Goal: Task Accomplishment & Management: Manage account settings

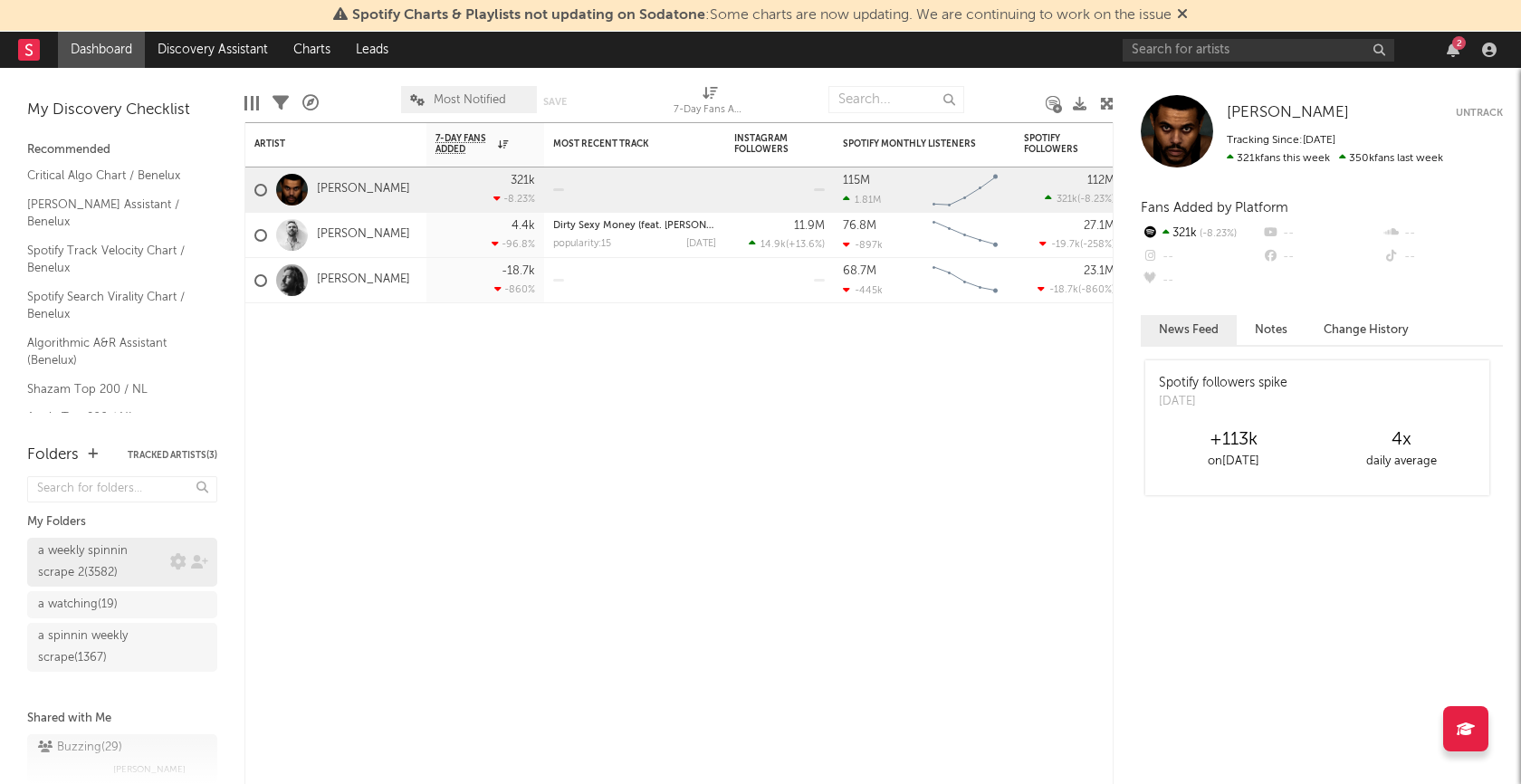
scroll to position [28, 0]
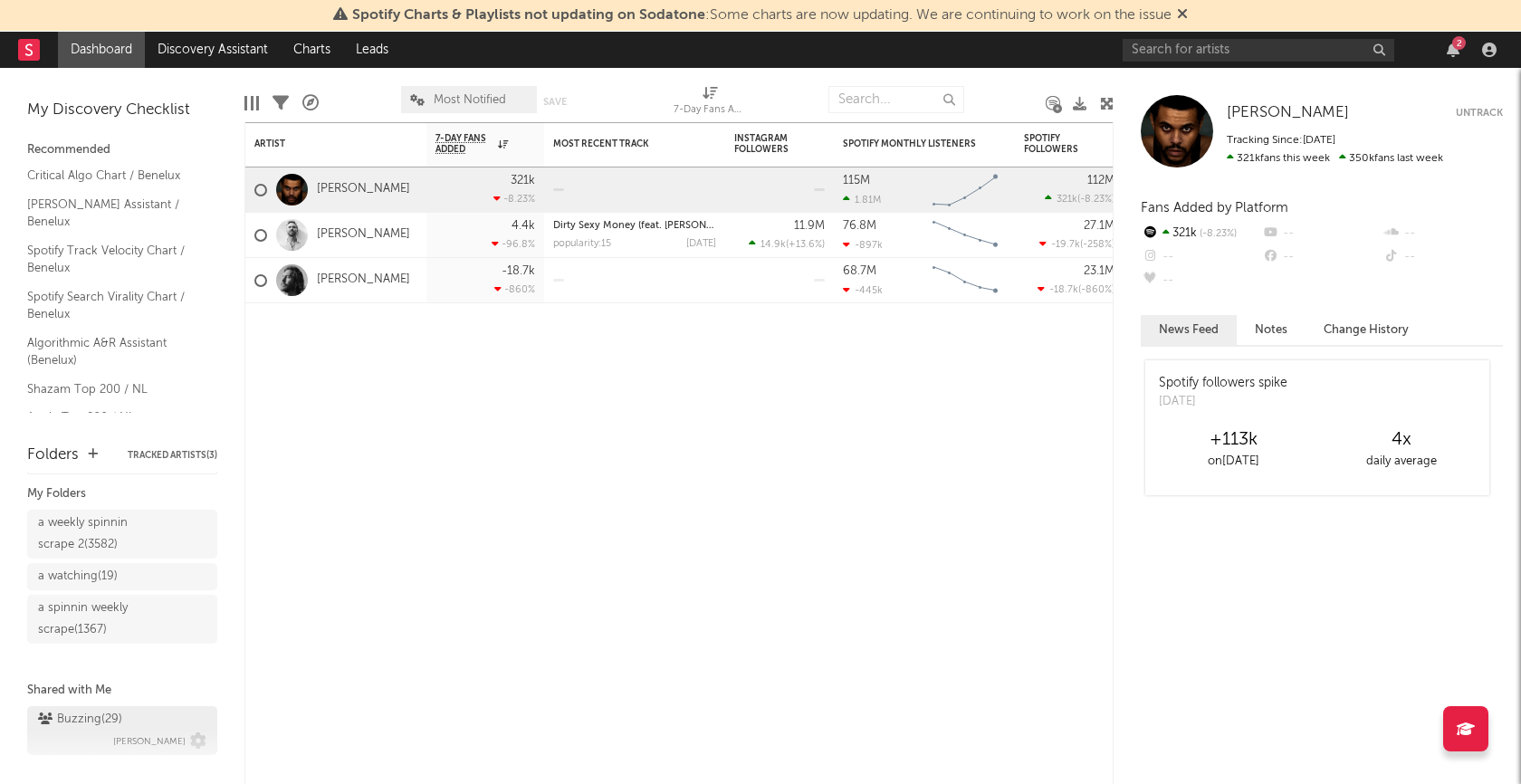
click at [89, 723] on div "Buzzing ( 29 )" at bounding box center [80, 719] width 84 height 21
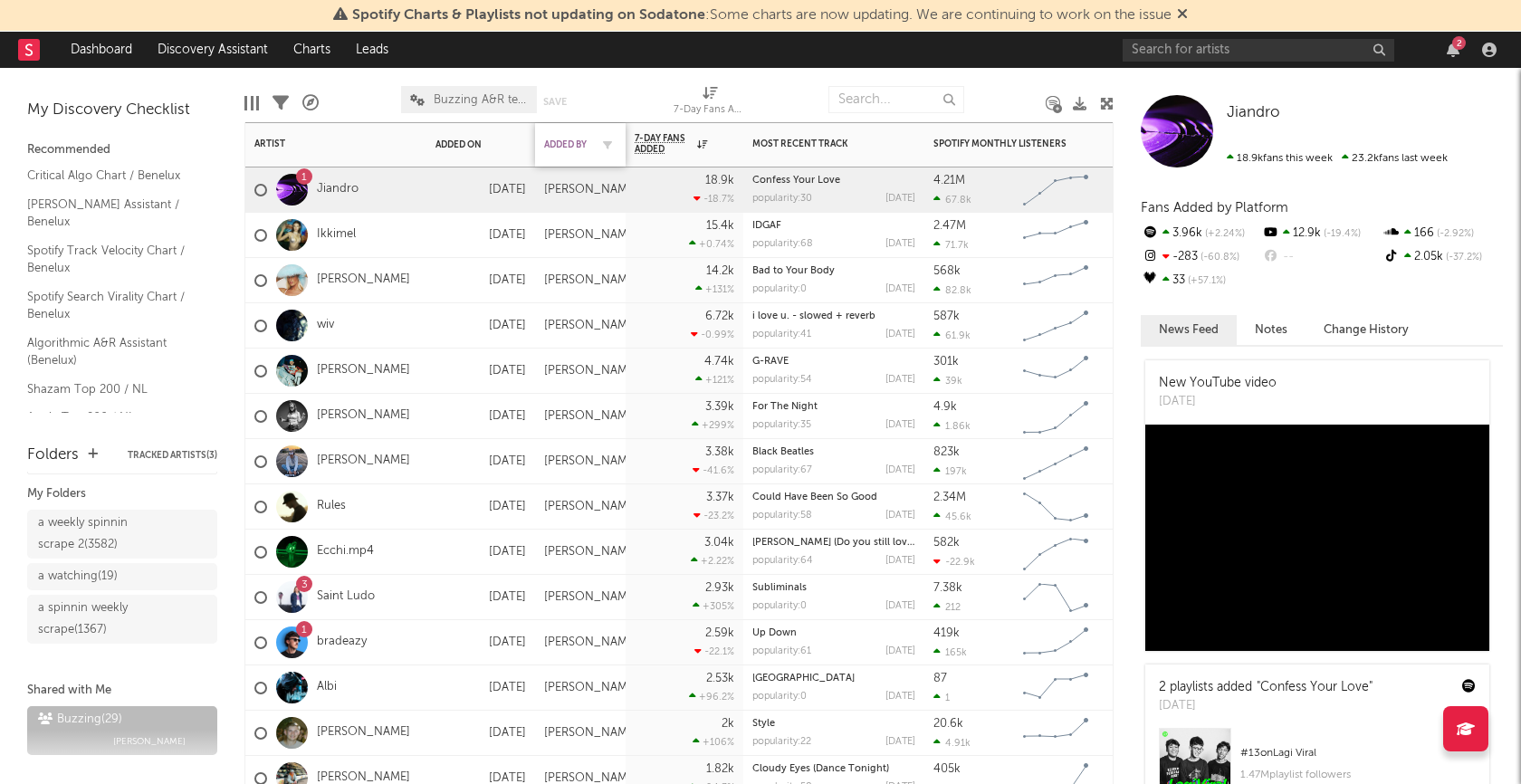
click at [566, 147] on div "Added By" at bounding box center [567, 145] width 45 height 11
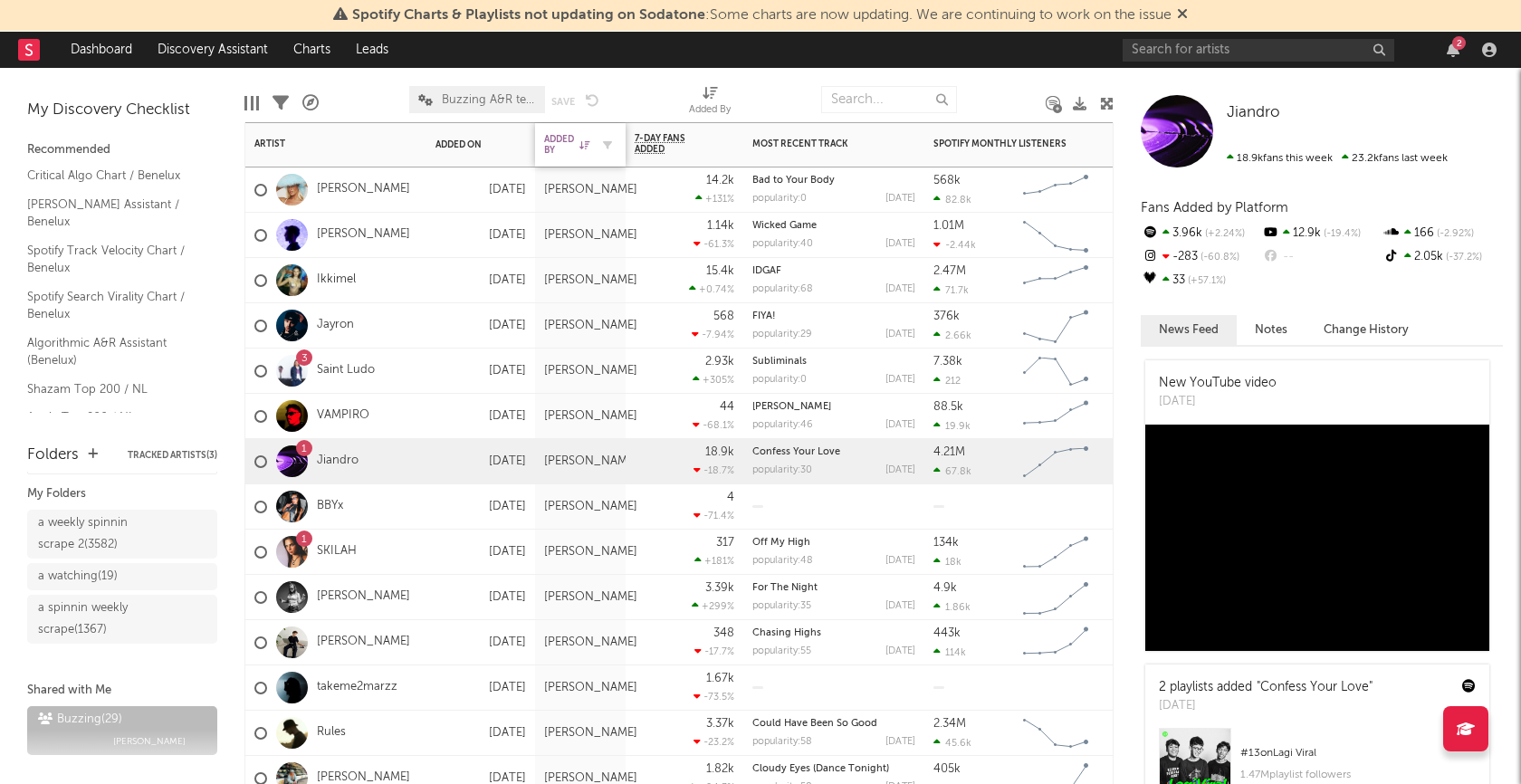
click at [559, 145] on div "Added By" at bounding box center [567, 144] width 45 height 21
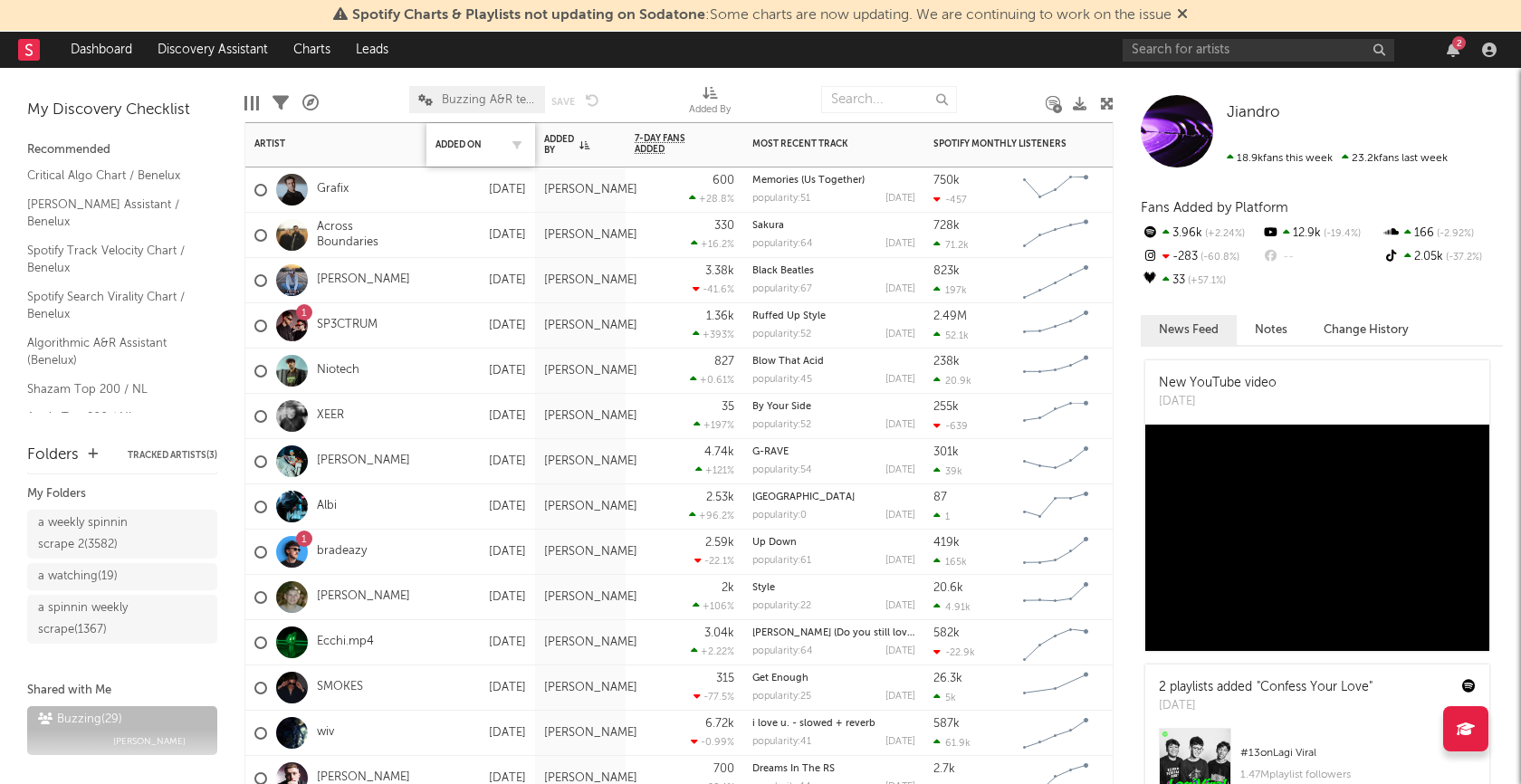
click at [453, 151] on div "Added On" at bounding box center [480, 144] width 91 height 38
click at [455, 145] on div "Added On" at bounding box center [467, 145] width 63 height 11
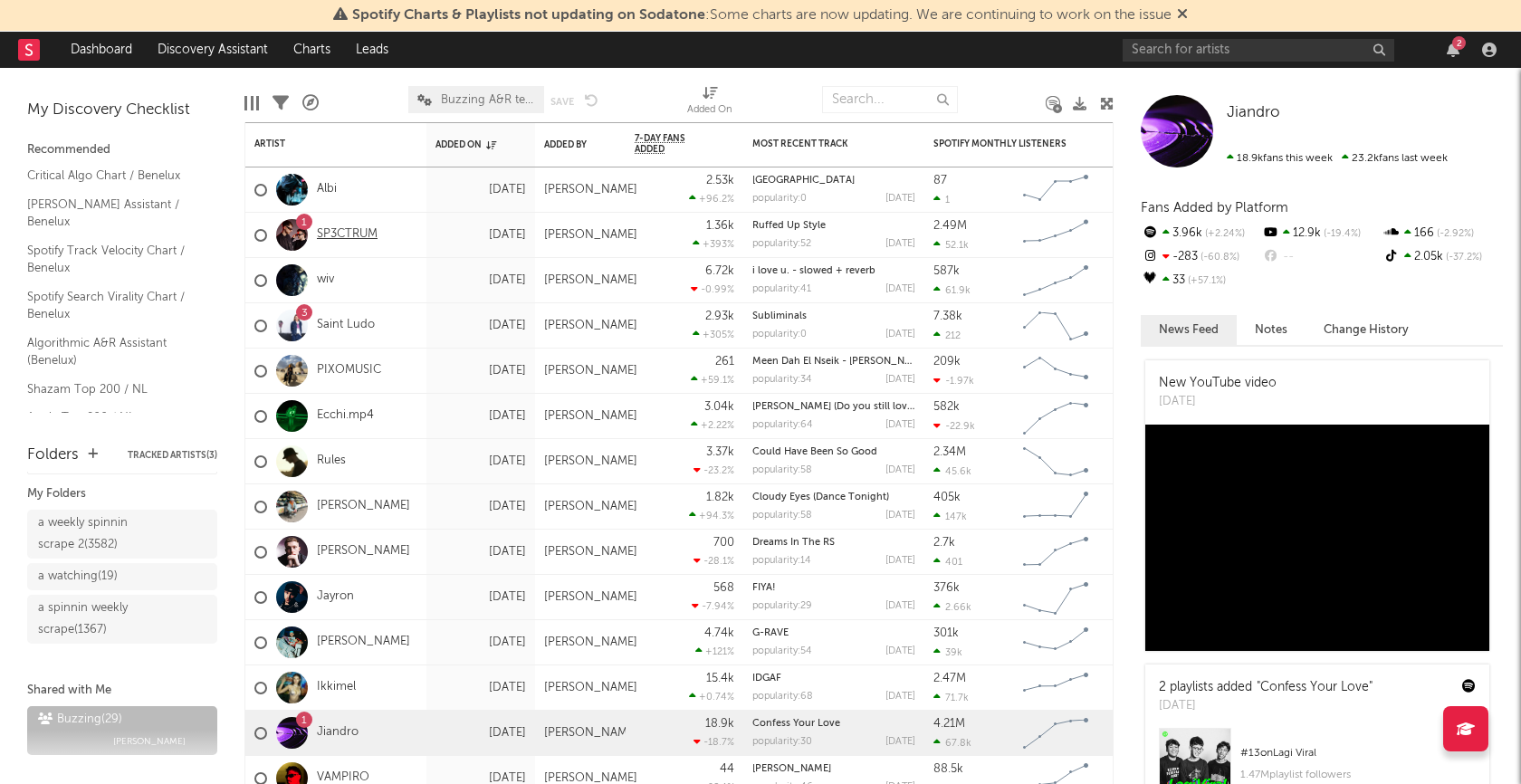
click at [370, 236] on link "SP3CTRUM" at bounding box center [347, 234] width 61 height 16
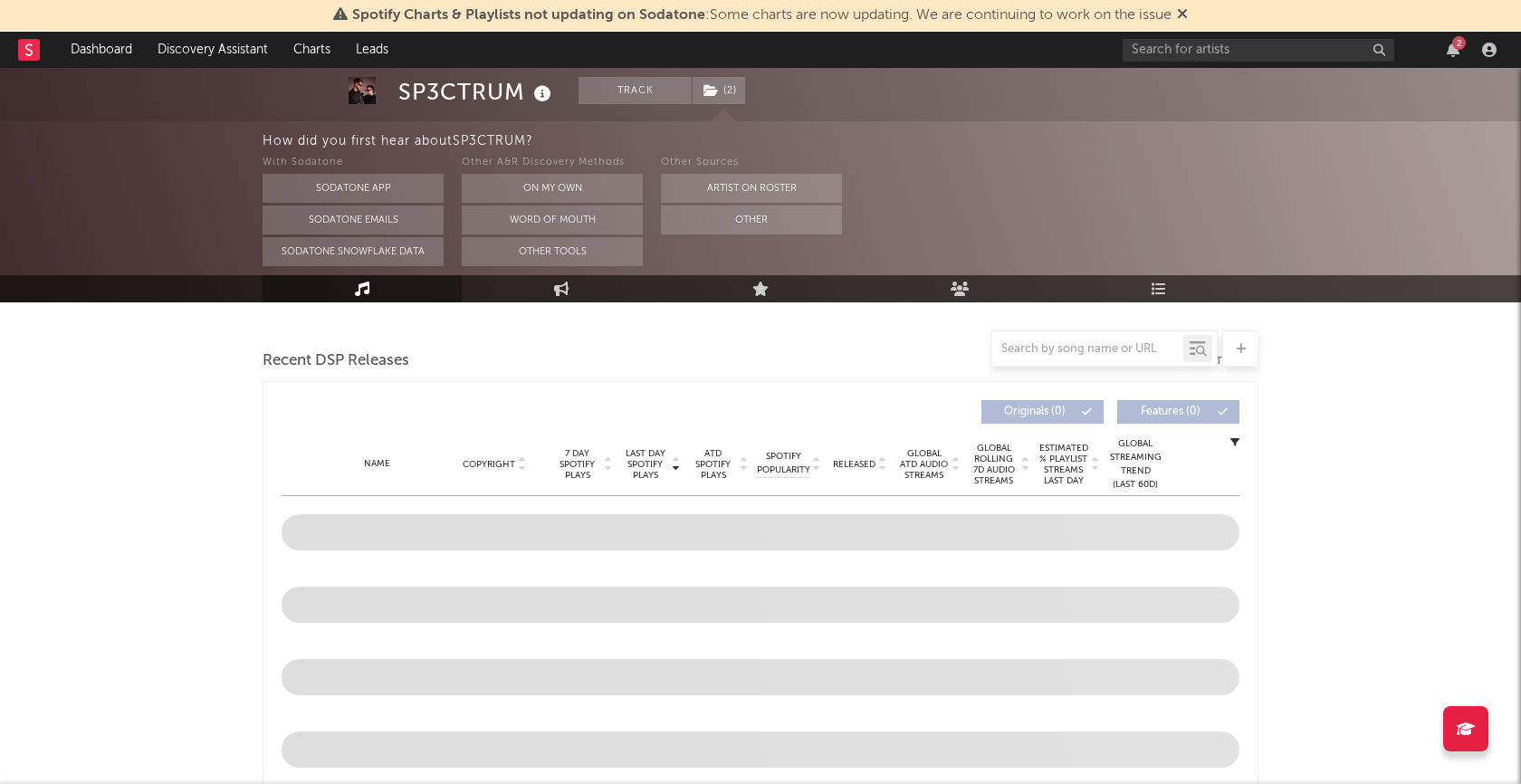
select select "6m"
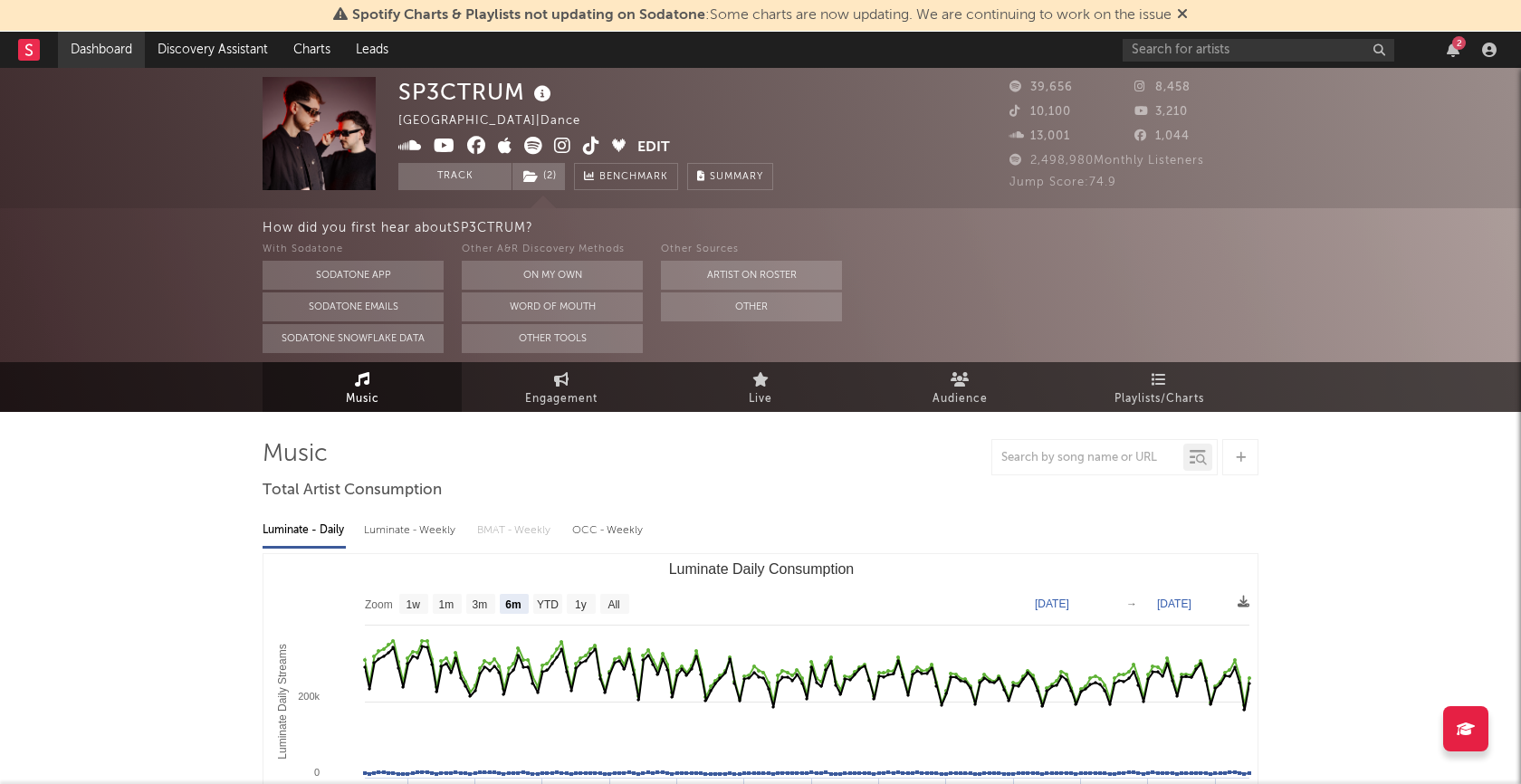
click at [120, 50] on link "Dashboard" at bounding box center [102, 49] width 87 height 36
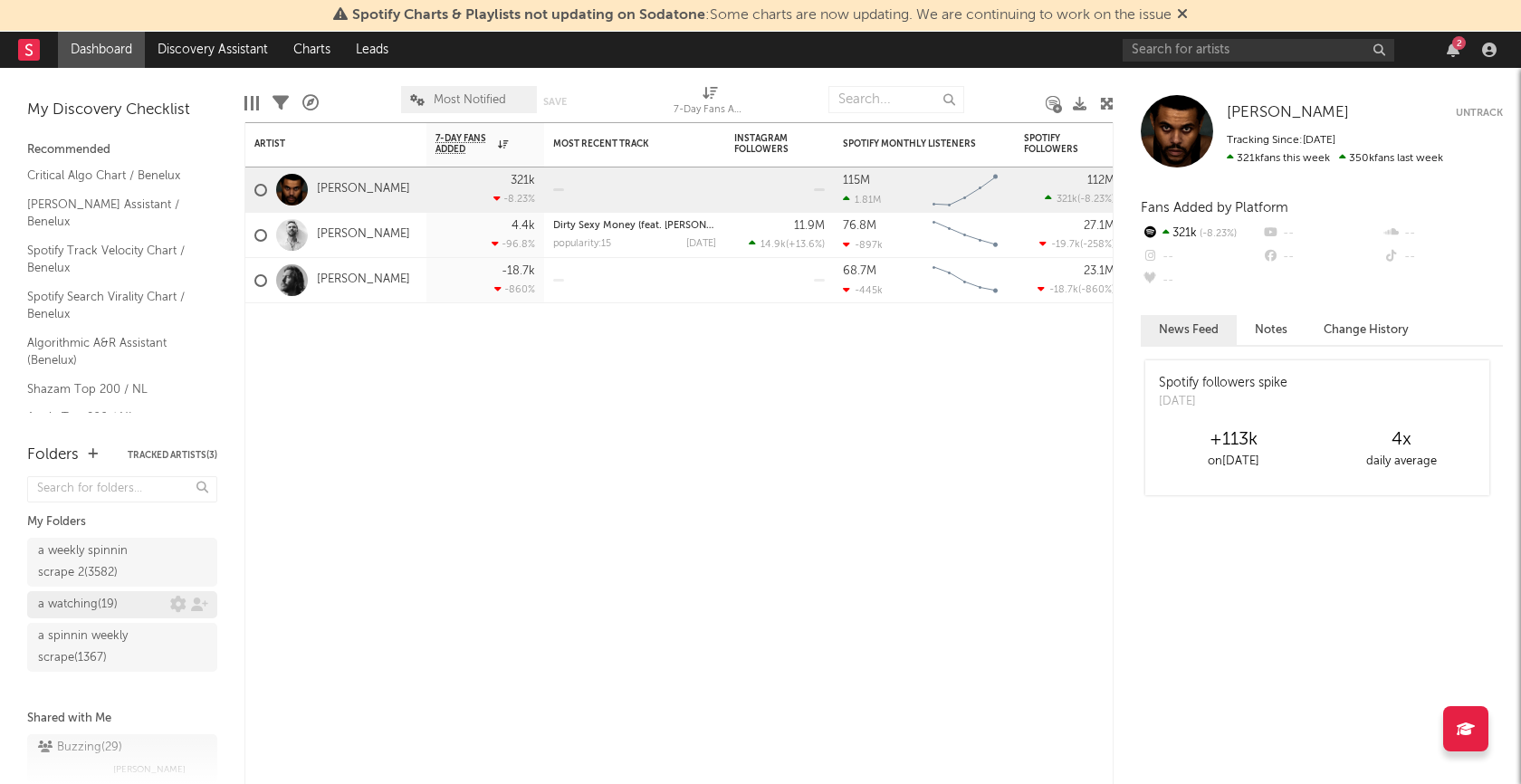
click at [76, 608] on div "a watching ( 19 )" at bounding box center [78, 604] width 80 height 21
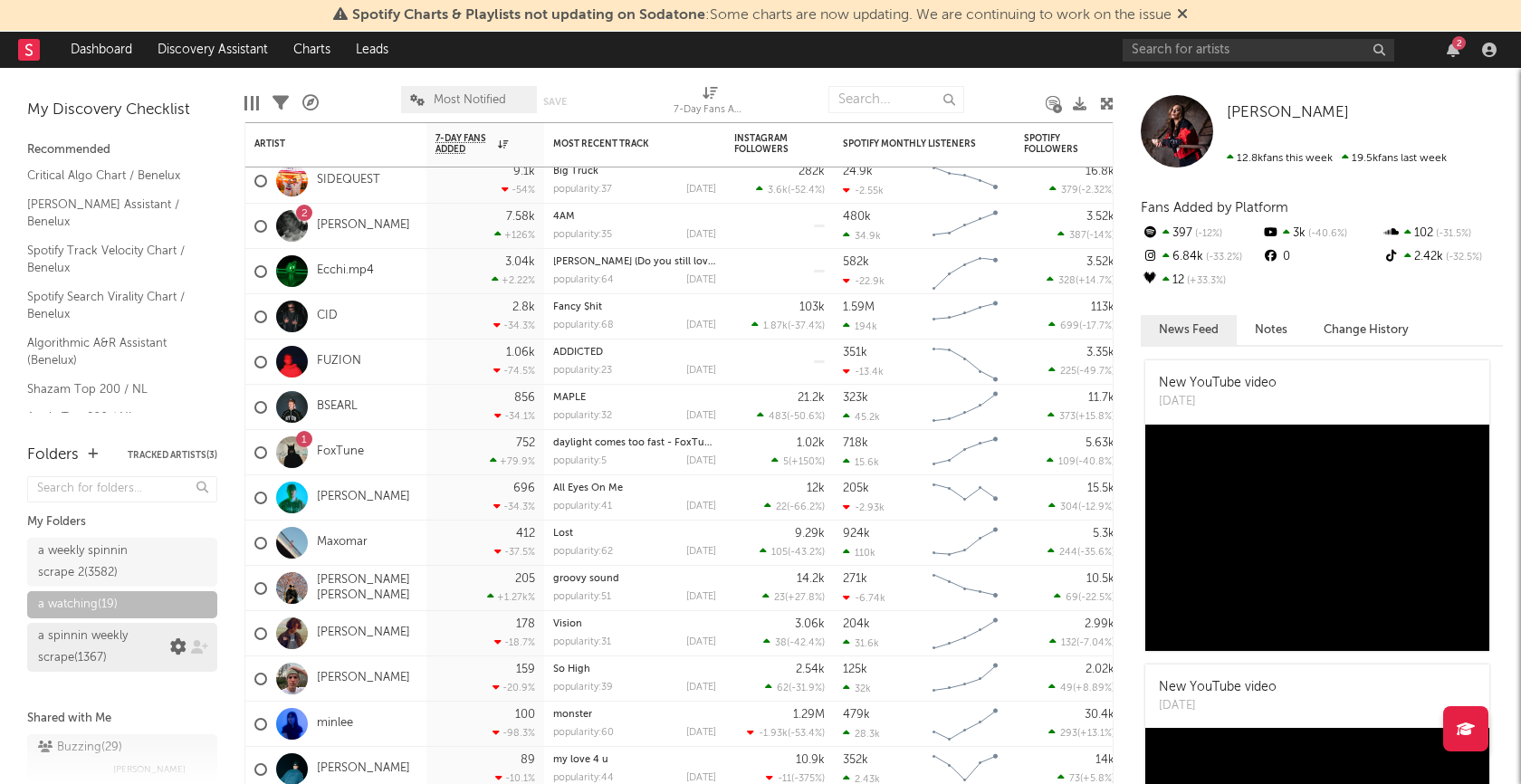
scroll to position [28, 0]
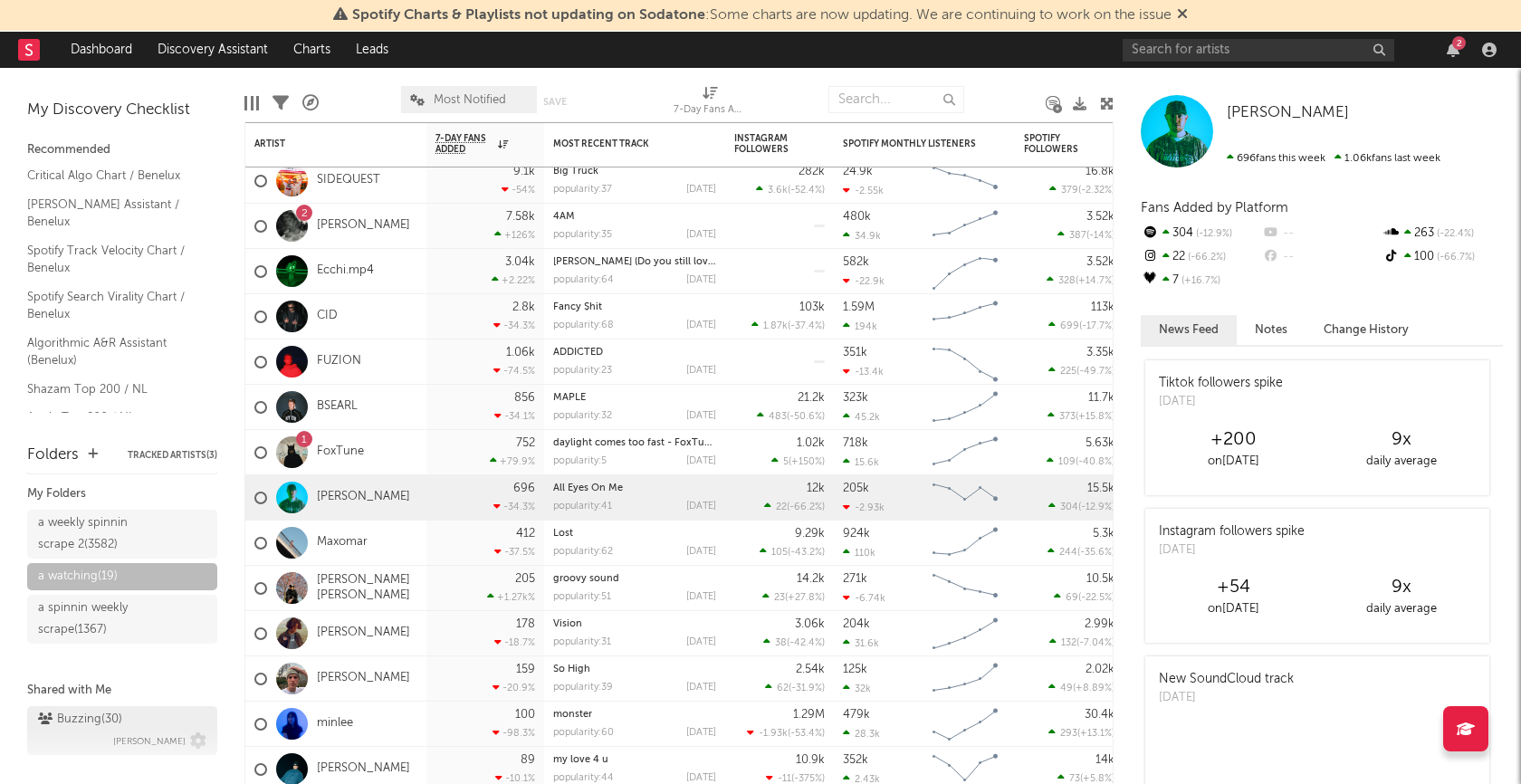
click at [118, 716] on div "Buzzing ( 30 )" at bounding box center [80, 719] width 84 height 21
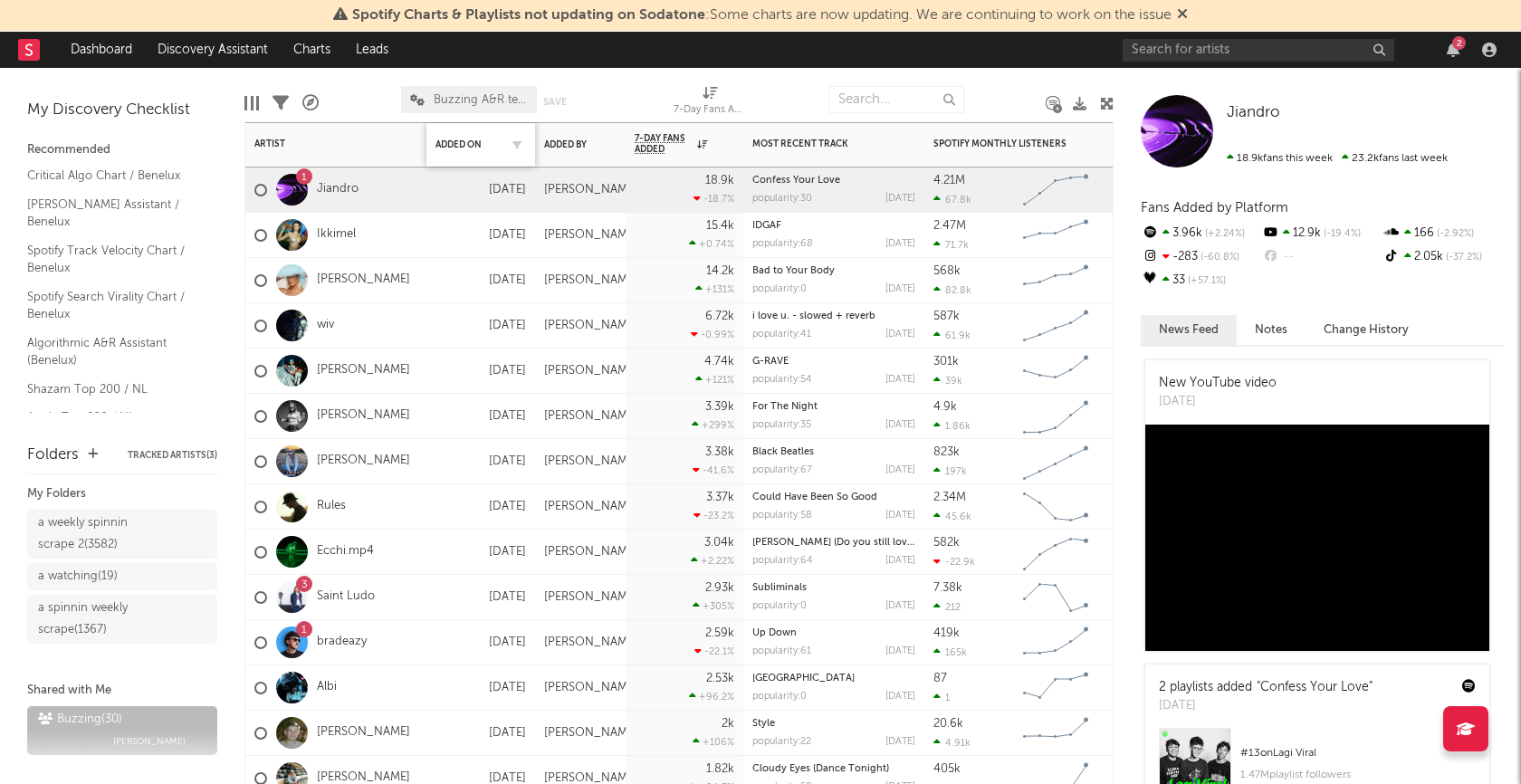
click at [461, 151] on div "Added On" at bounding box center [480, 144] width 91 height 38
click at [462, 146] on div "Added On" at bounding box center [467, 145] width 63 height 11
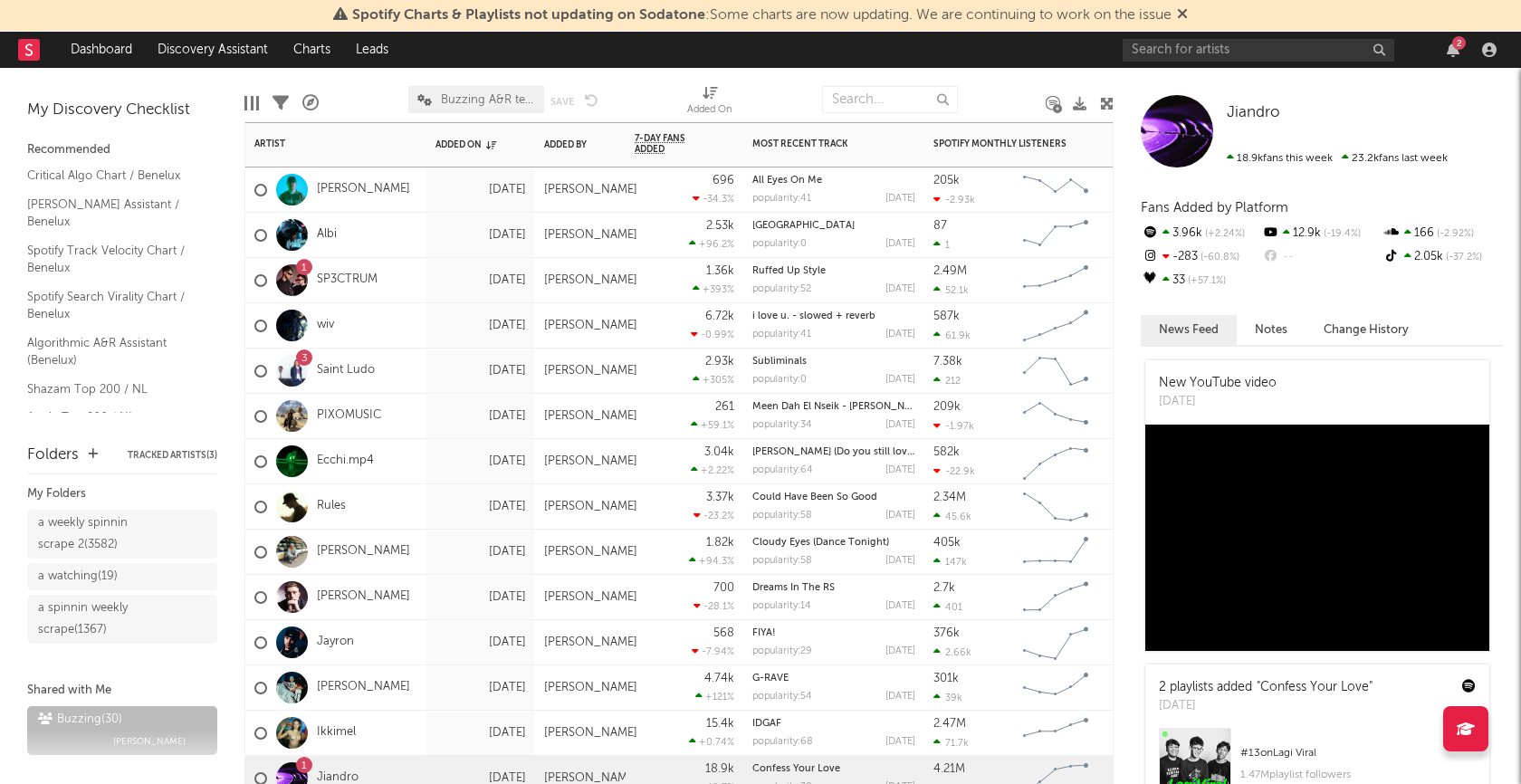
click at [396, 269] on div "1 SP3CTRUM" at bounding box center [336, 280] width 181 height 45
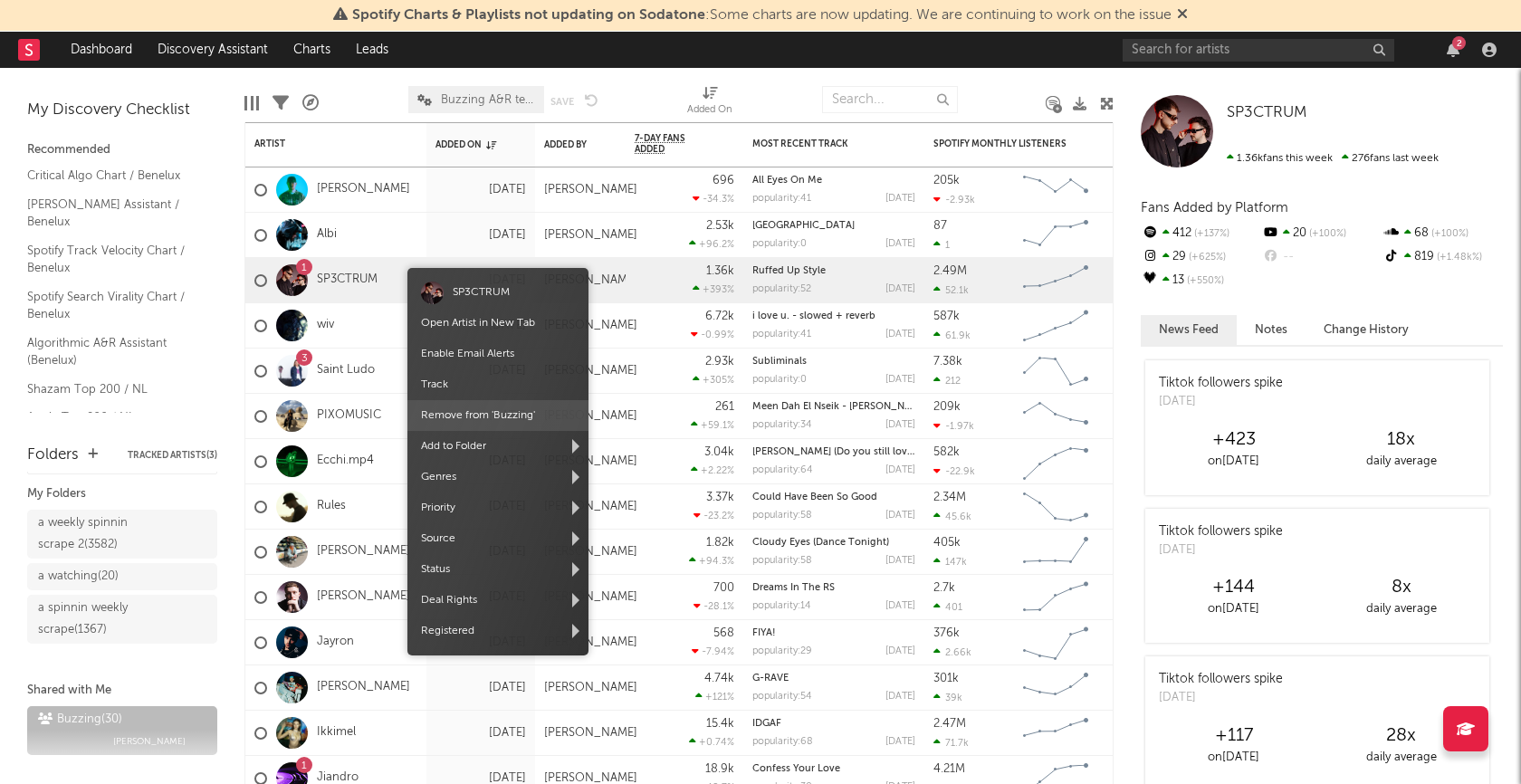
click at [476, 418] on span "Remove from ' Buzzing '" at bounding box center [498, 415] width 181 height 31
